Goal: Information Seeking & Learning: Learn about a topic

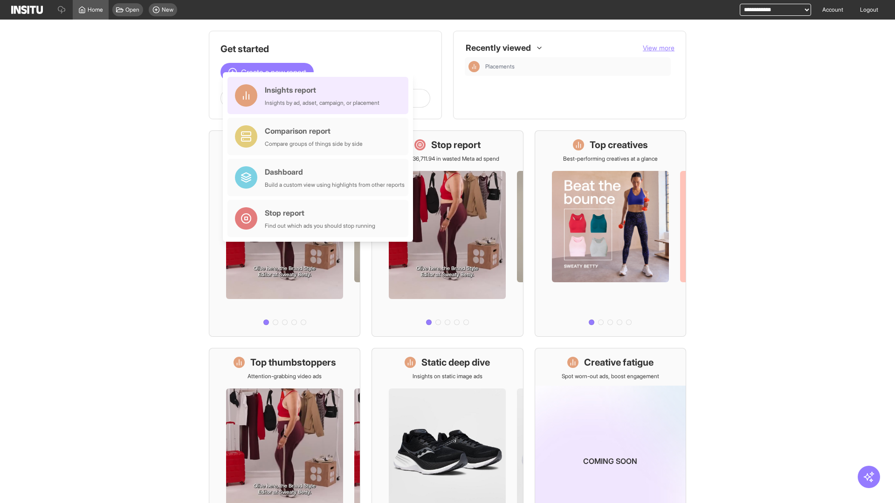
click at [320, 96] on div "Insights report Insights by ad, adset, campaign, or placement" at bounding box center [322, 95] width 115 height 22
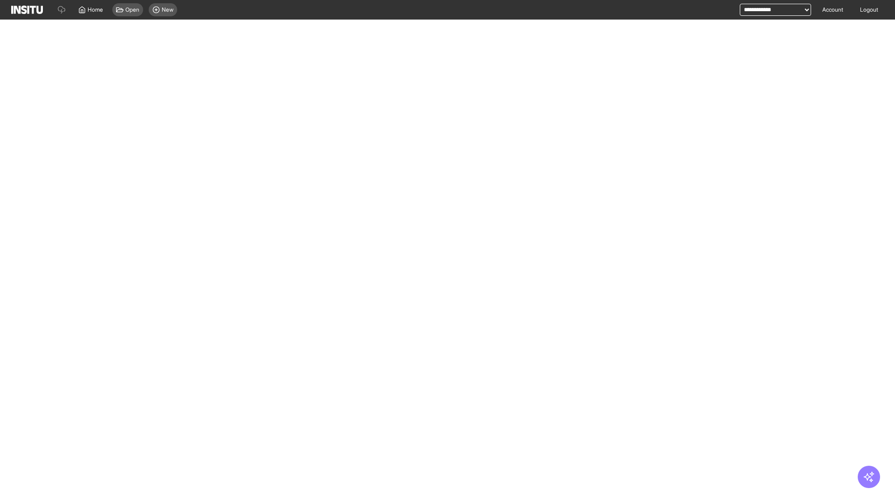
select select "**"
